Goal: Navigation & Orientation: Find specific page/section

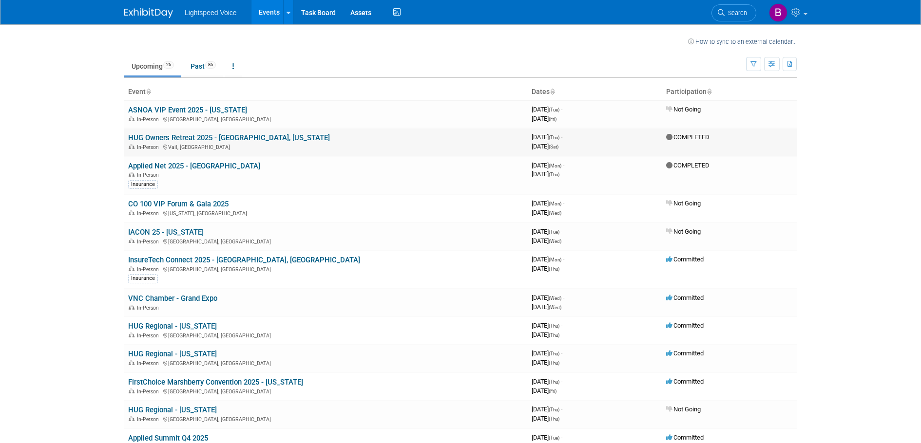
click at [217, 139] on link "HUG Owners Retreat 2025 - [GEOGRAPHIC_DATA], [US_STATE]" at bounding box center [229, 137] width 202 height 9
click at [224, 260] on link "InsureTech Connect 2025 - [GEOGRAPHIC_DATA], [GEOGRAPHIC_DATA]" at bounding box center [244, 260] width 232 height 9
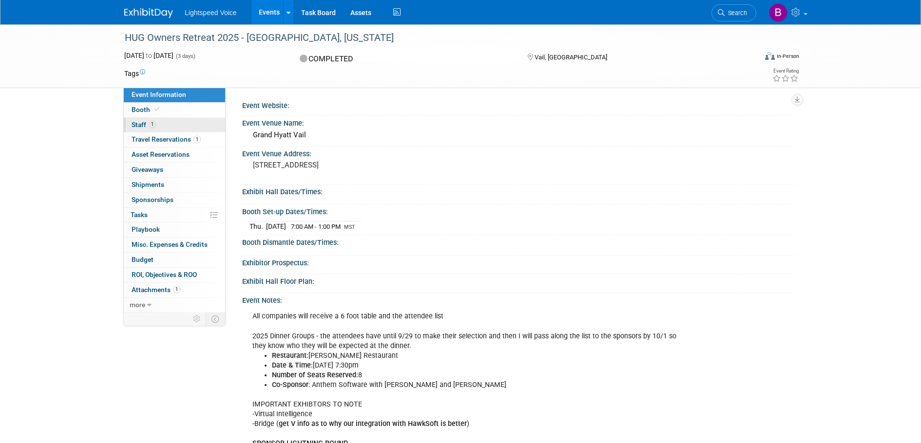
click at [139, 124] on span "Staff 1" at bounding box center [144, 125] width 24 height 8
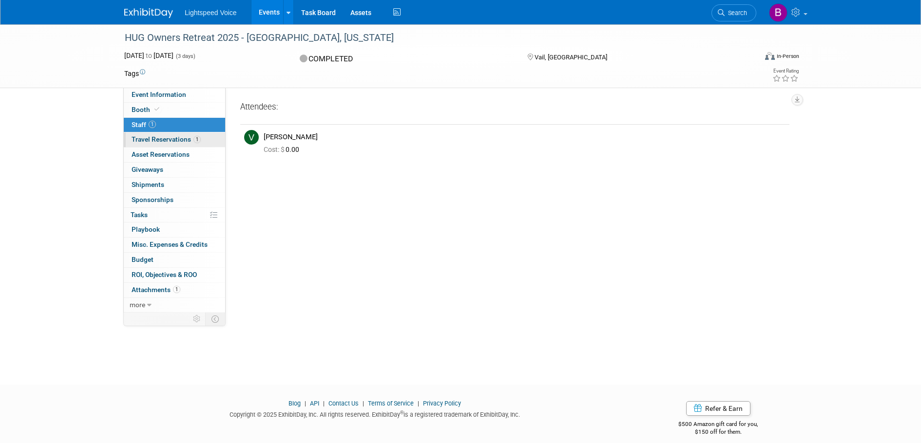
click at [171, 140] on span "Travel Reservations 1" at bounding box center [166, 139] width 69 height 8
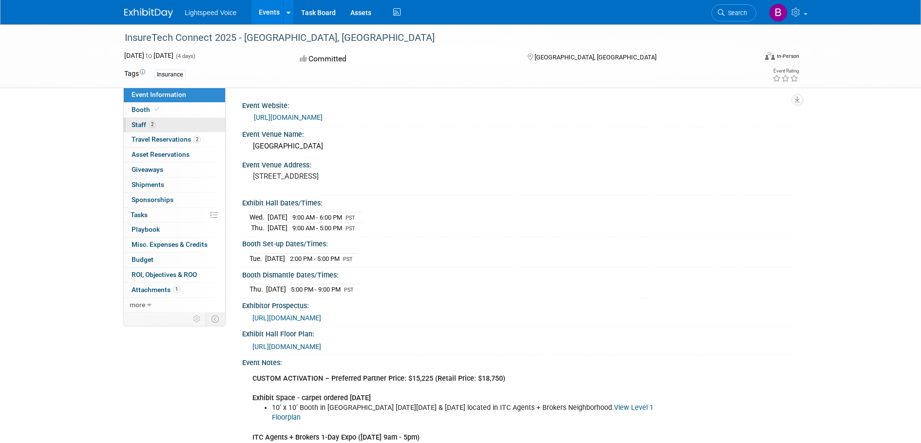
click at [146, 123] on span "Staff 2" at bounding box center [144, 125] width 24 height 8
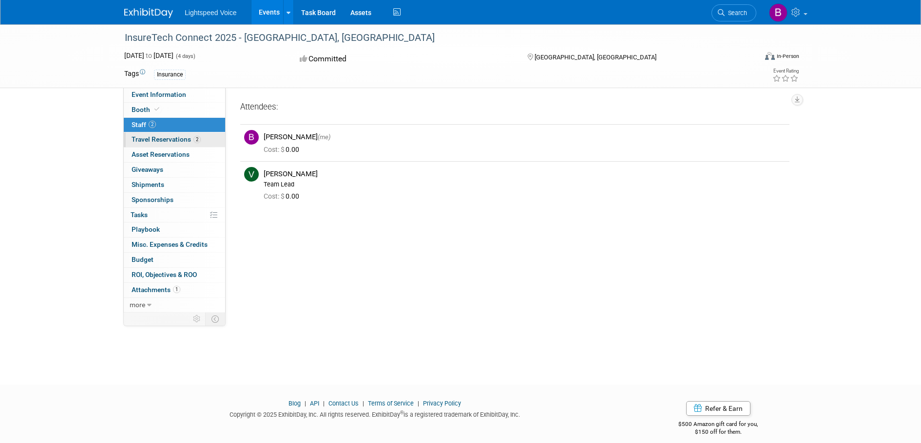
click at [153, 138] on span "Travel Reservations 2" at bounding box center [166, 139] width 69 height 8
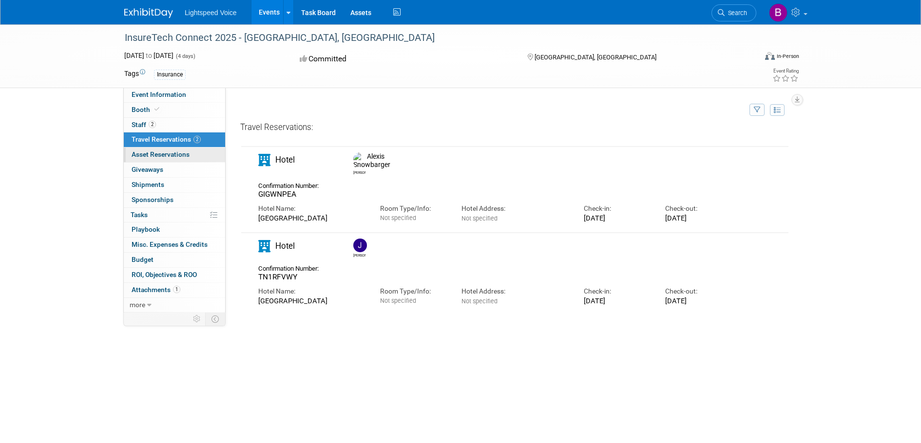
click at [181, 157] on span "Asset Reservations 0" at bounding box center [161, 155] width 58 height 8
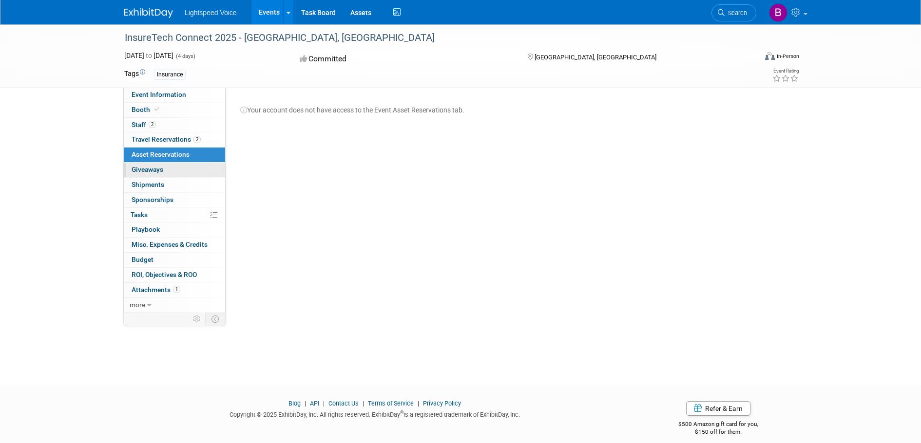
click at [169, 175] on link "0 Giveaways 0" at bounding box center [174, 170] width 101 height 15
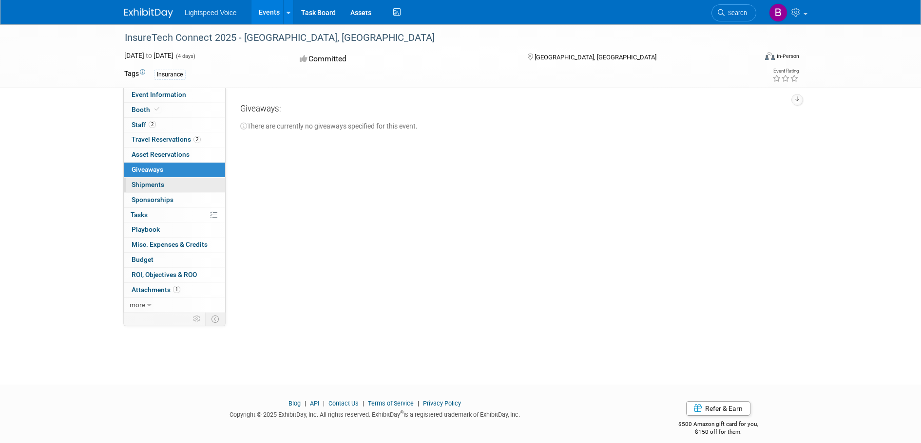
click at [168, 188] on link "0 Shipments 0" at bounding box center [174, 185] width 101 height 15
click at [171, 200] on span "Sponsorships 0" at bounding box center [153, 200] width 42 height 8
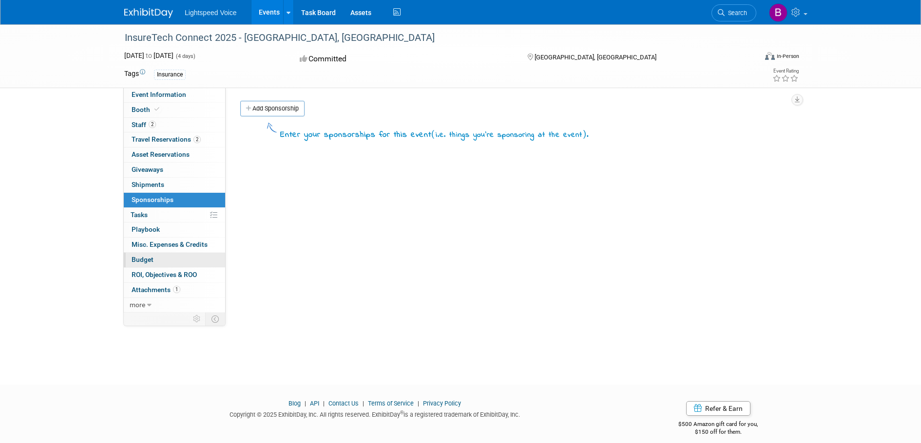
click at [149, 262] on span "Budget" at bounding box center [143, 260] width 22 height 8
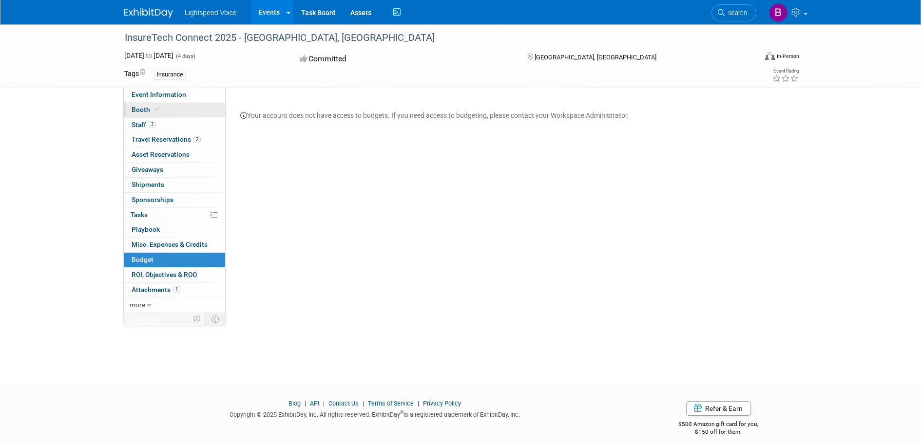
click at [144, 110] on span "Booth" at bounding box center [147, 110] width 30 height 8
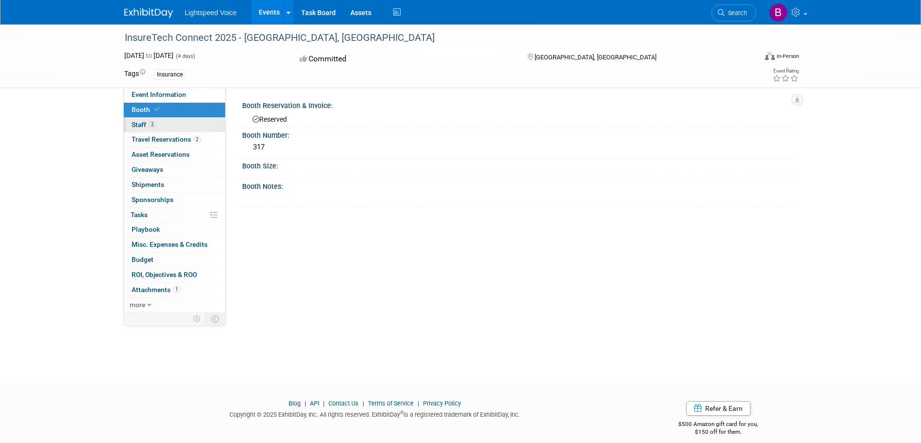
click at [140, 123] on span "Staff 2" at bounding box center [144, 125] width 24 height 8
